Goal: Information Seeking & Learning: Check status

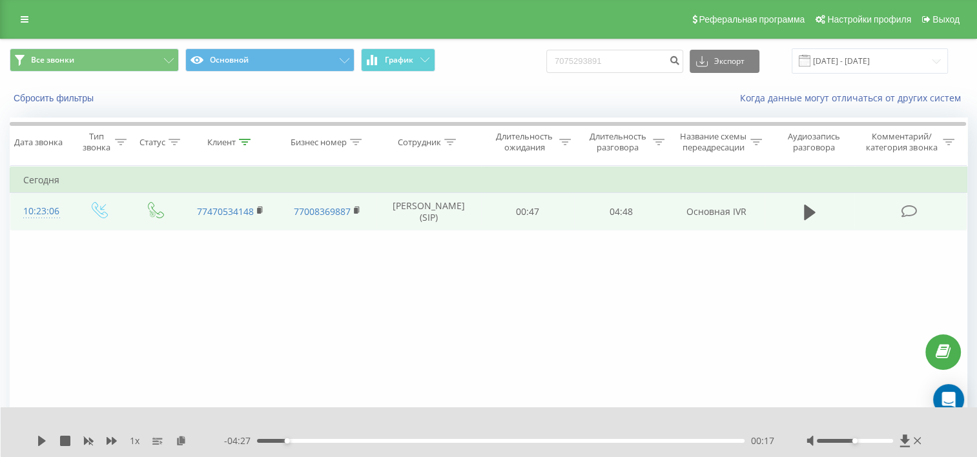
type input "7075293891"
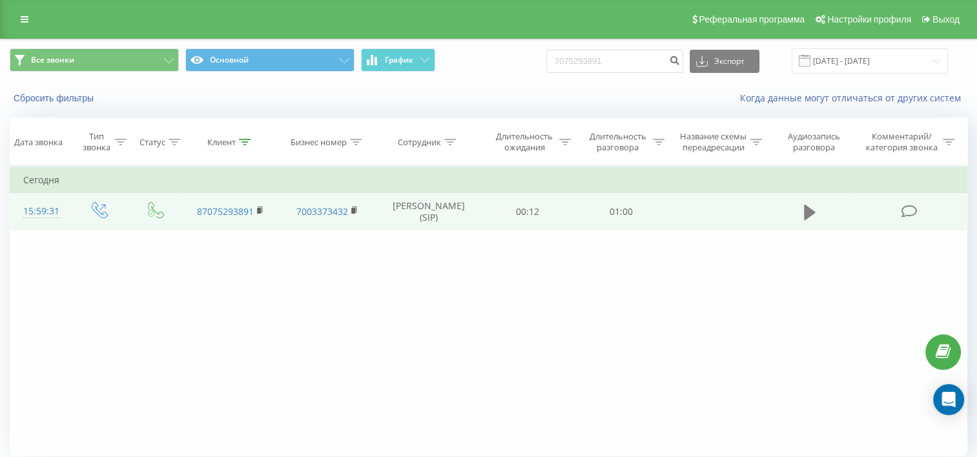
click at [809, 221] on icon at bounding box center [810, 212] width 12 height 18
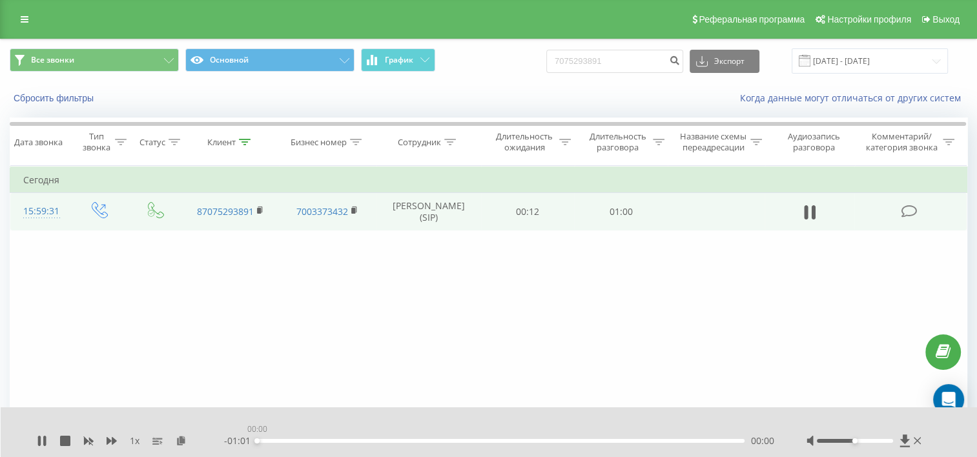
click at [333, 440] on div "00:00" at bounding box center [501, 441] width 488 height 4
click at [612, 54] on input "7075293891" at bounding box center [614, 61] width 137 height 23
paste input "7021841229"
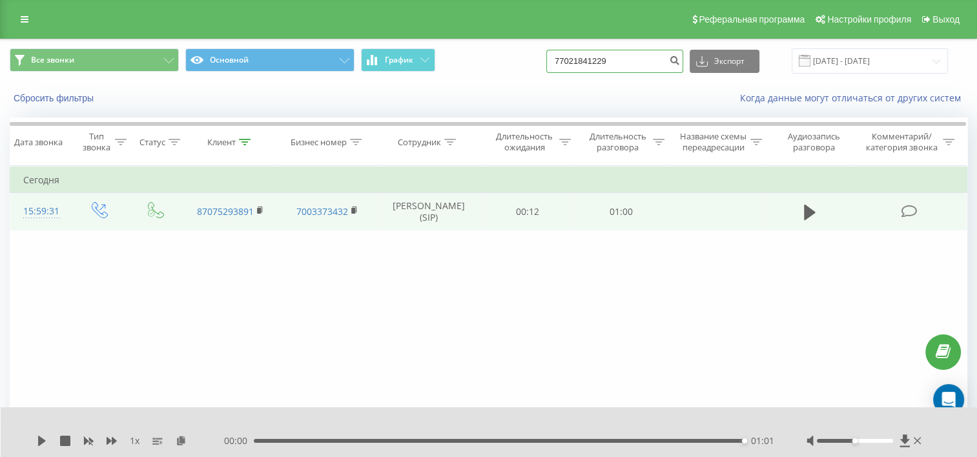
type input "77021841229"
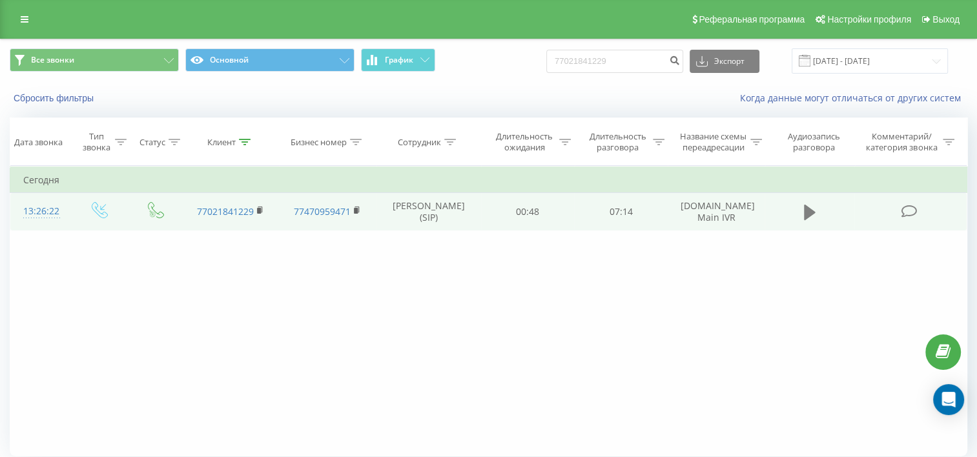
click at [808, 220] on icon at bounding box center [810, 212] width 12 height 15
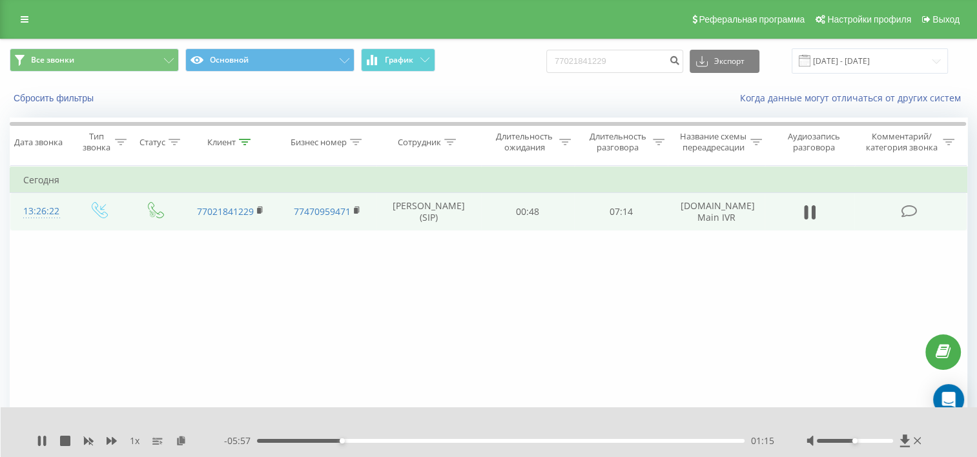
click at [549, 442] on div "01:15" at bounding box center [501, 441] width 488 height 4
click at [260, 214] on rect at bounding box center [259, 211] width 4 height 6
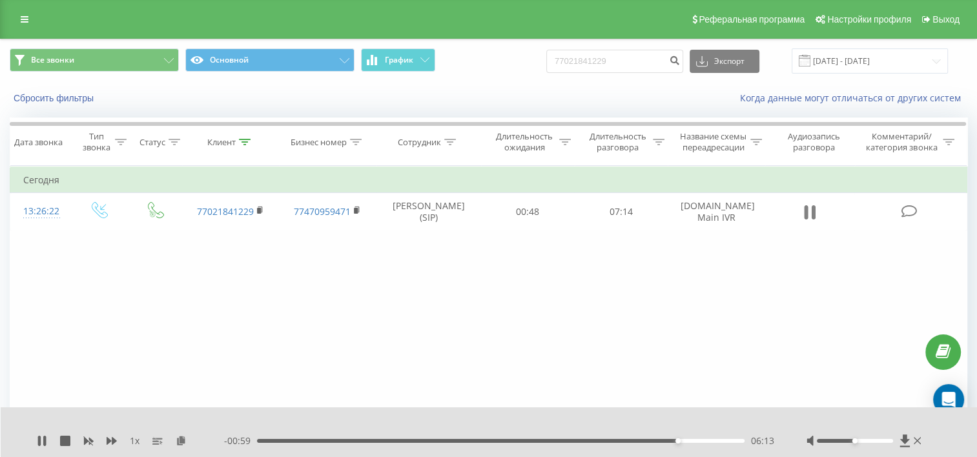
click at [809, 221] on icon at bounding box center [810, 212] width 12 height 18
click at [636, 59] on input "77021841229" at bounding box center [614, 61] width 137 height 23
click at [635, 59] on input "77021841229" at bounding box center [614, 61] width 137 height 23
paste input "67319194"
type input "77067319194"
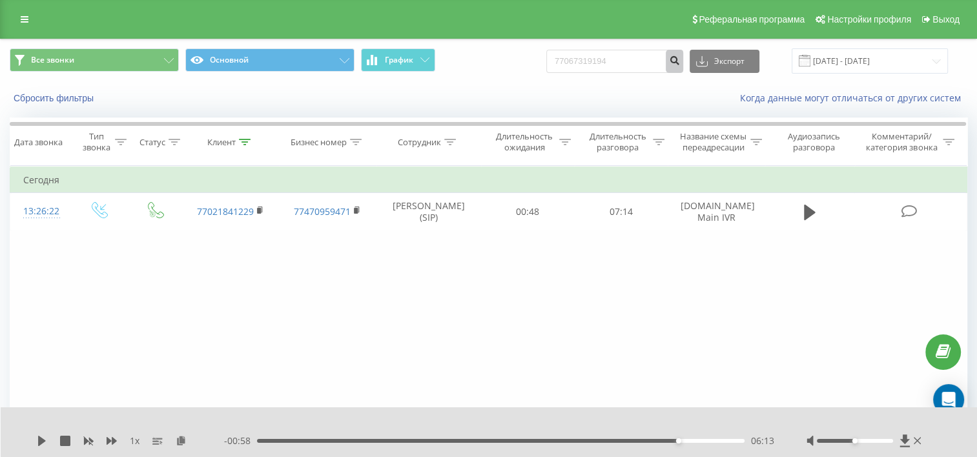
click at [680, 63] on icon "submit" at bounding box center [674, 59] width 11 height 8
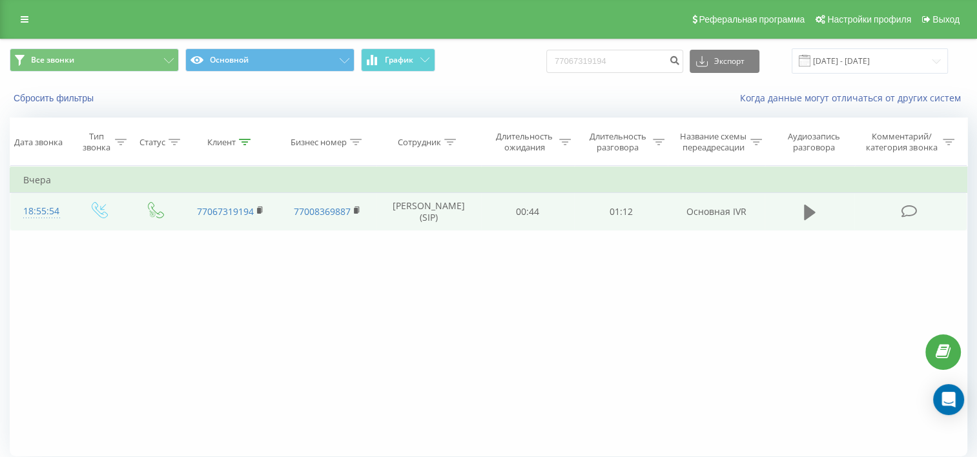
click at [811, 214] on icon at bounding box center [810, 212] width 12 height 18
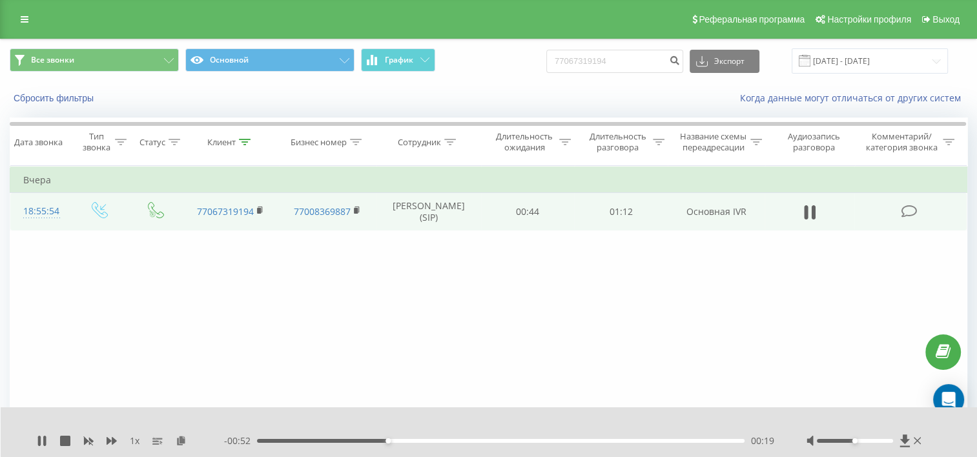
click at [302, 440] on div "00:19" at bounding box center [501, 441] width 488 height 4
click at [805, 220] on icon at bounding box center [806, 212] width 4 height 14
click at [43, 447] on div "1 x" at bounding box center [130, 441] width 187 height 13
click at [41, 442] on icon at bounding box center [42, 441] width 8 height 10
click at [369, 439] on div "00:28" at bounding box center [501, 441] width 488 height 4
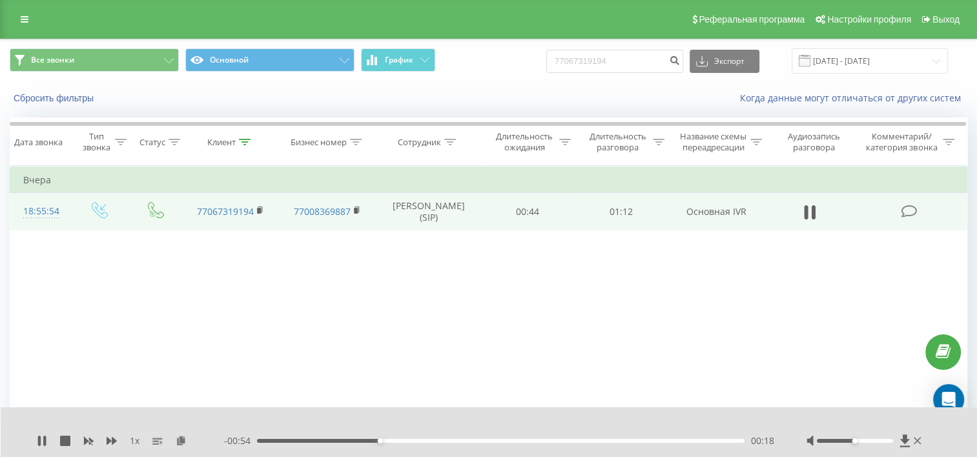
click at [349, 442] on div "00:18" at bounding box center [501, 441] width 488 height 4
click at [323, 442] on div "00:25" at bounding box center [501, 441] width 488 height 4
click at [314, 442] on div "00:00" at bounding box center [501, 441] width 488 height 4
click at [112, 440] on icon at bounding box center [112, 441] width 10 height 8
click at [262, 440] on div "00:00" at bounding box center [501, 441] width 488 height 4
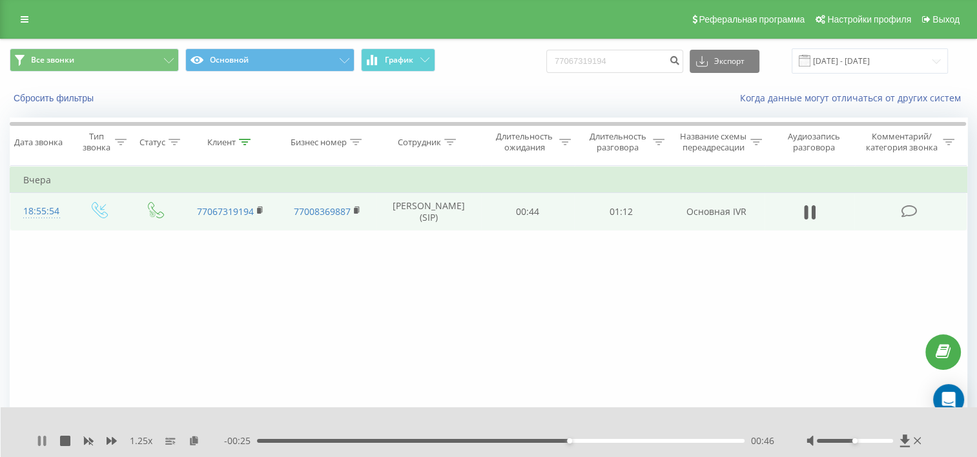
click at [38, 444] on icon at bounding box center [39, 441] width 3 height 10
click at [601, 58] on input "77067319194" at bounding box center [614, 61] width 137 height 23
